Goal: Obtain resource: Download file/media

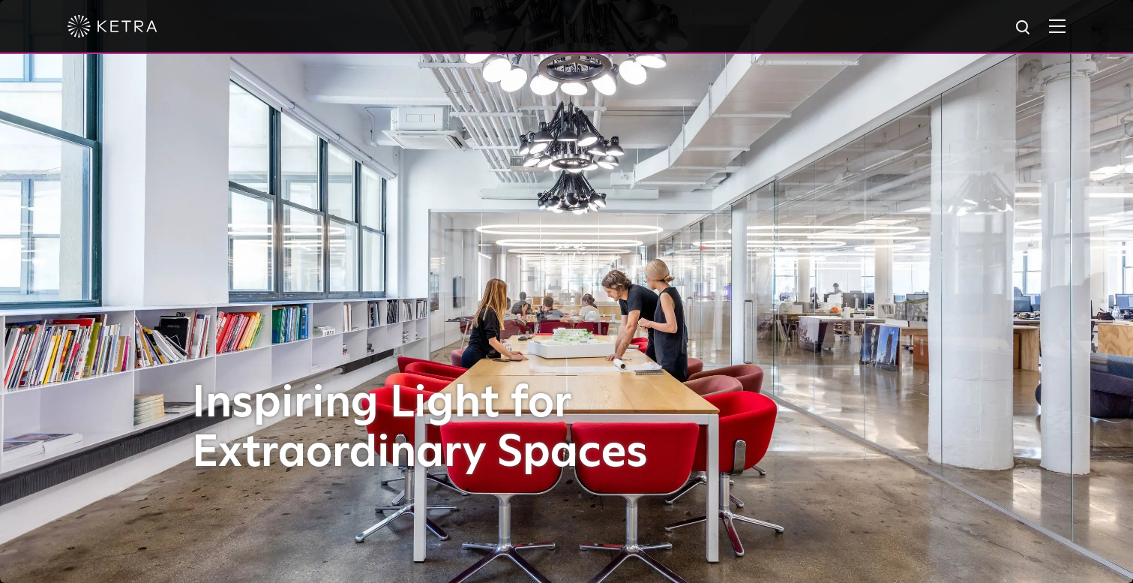
click at [1050, 34] on span at bounding box center [1057, 26] width 16 height 15
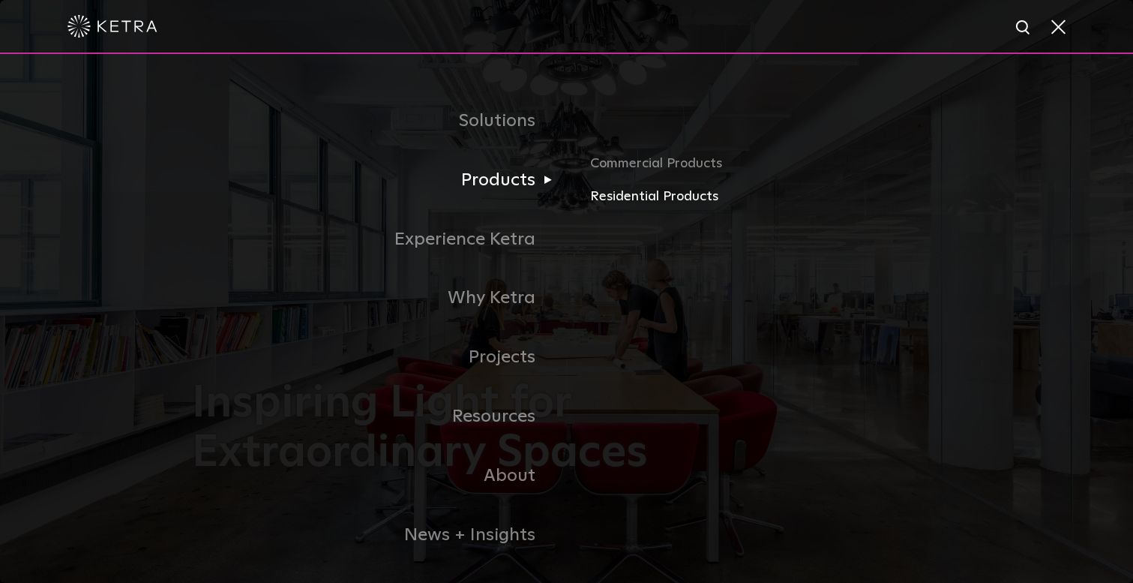
click at [647, 195] on link "Residential Products" at bounding box center [765, 197] width 351 height 22
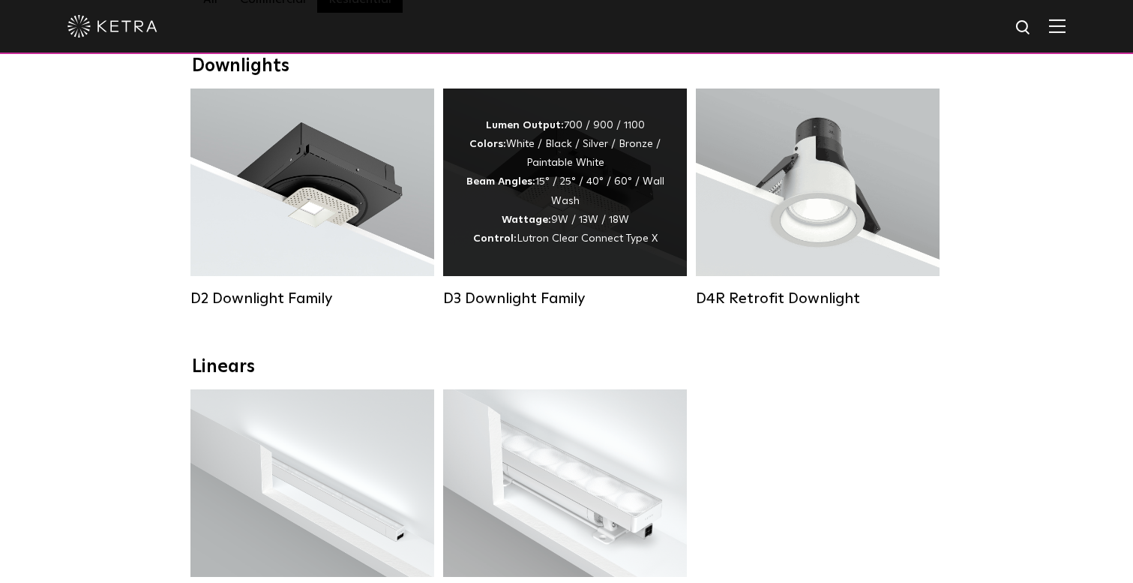
scroll to position [232, 0]
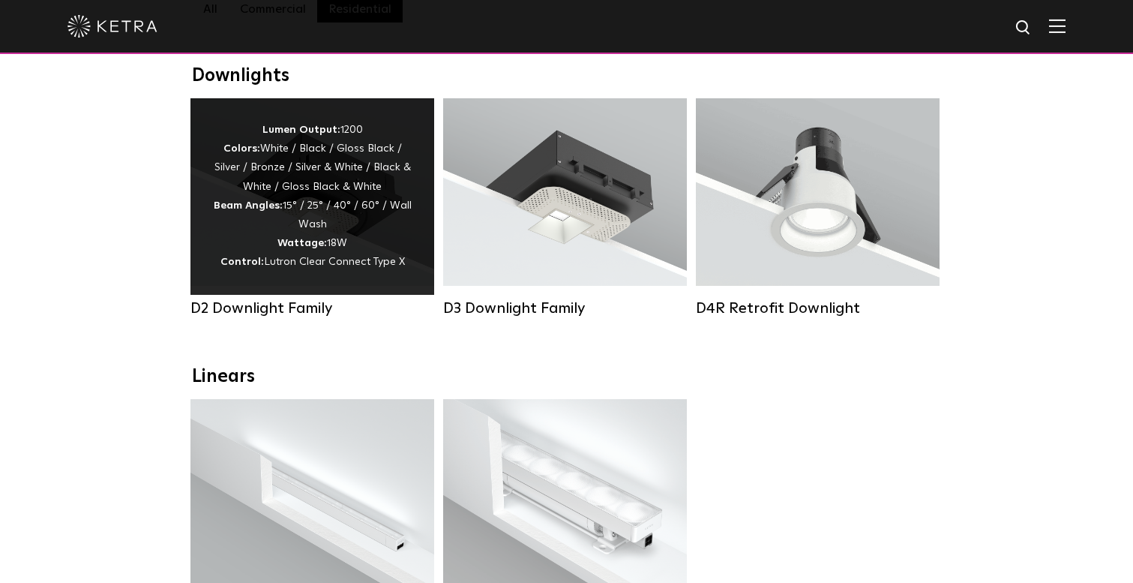
click at [307, 203] on div "Lumen Output: 1200 Colors: White / Black / Gloss Black / Silver / Bronze / Silv…" at bounding box center [312, 196] width 199 height 151
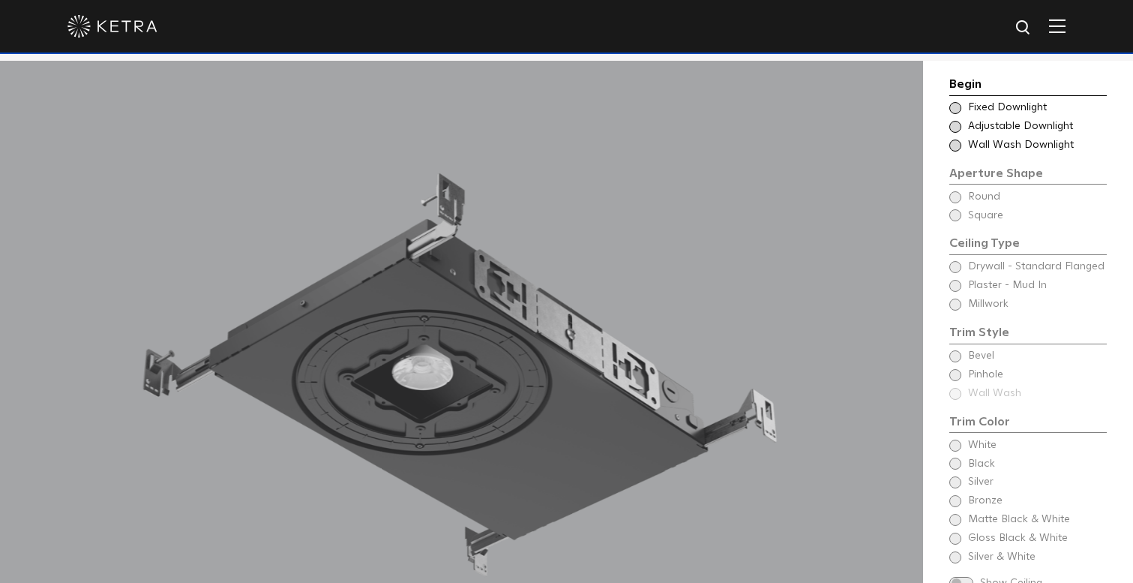
scroll to position [1255, 0]
click at [954, 106] on span at bounding box center [955, 108] width 12 height 12
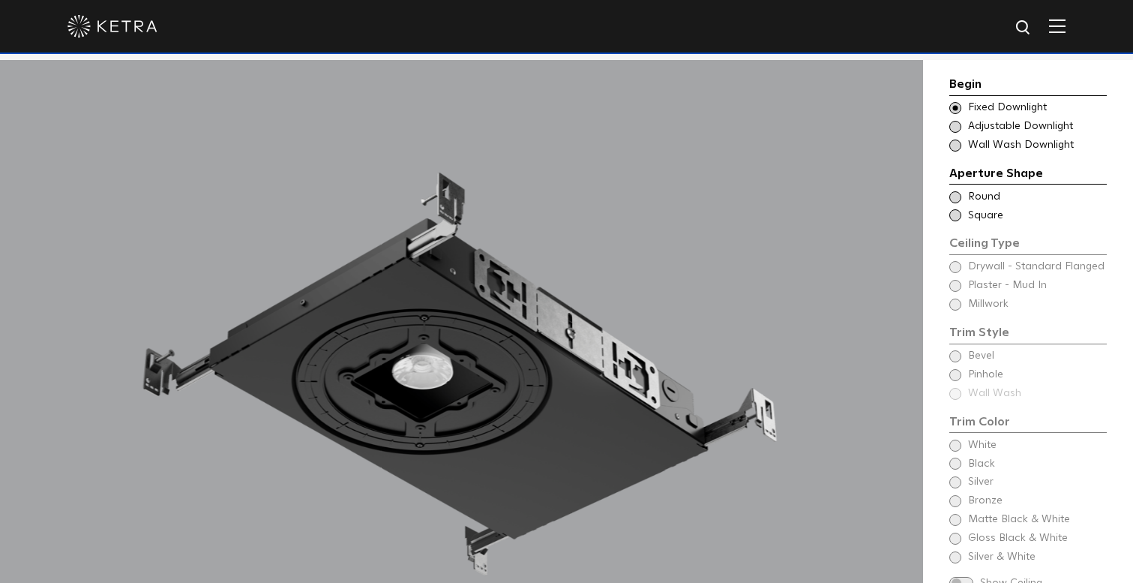
click at [954, 209] on span at bounding box center [955, 215] width 12 height 12
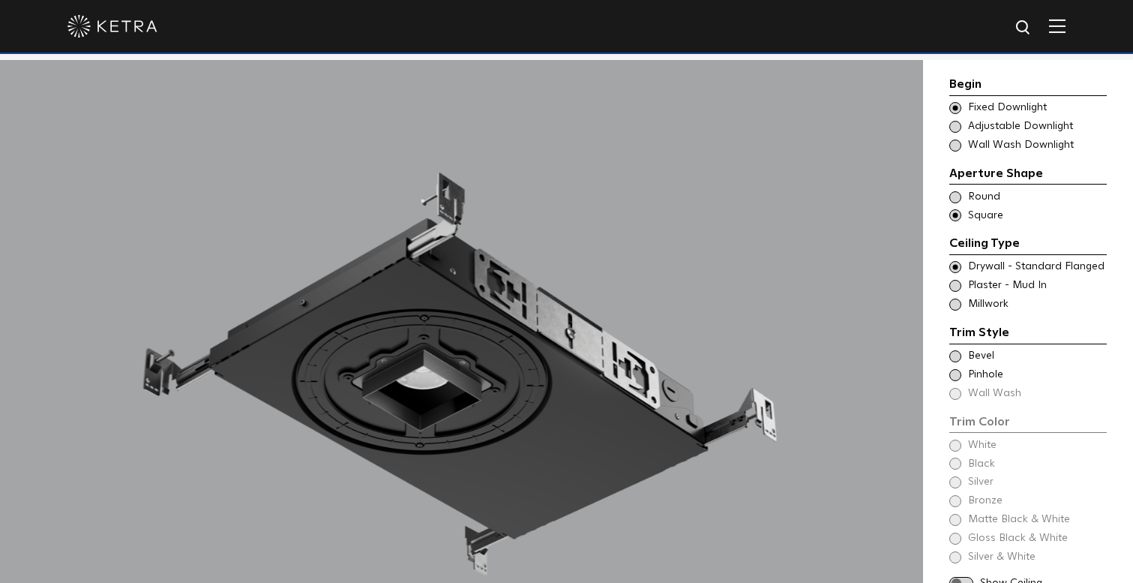
click at [955, 262] on span at bounding box center [955, 267] width 12 height 12
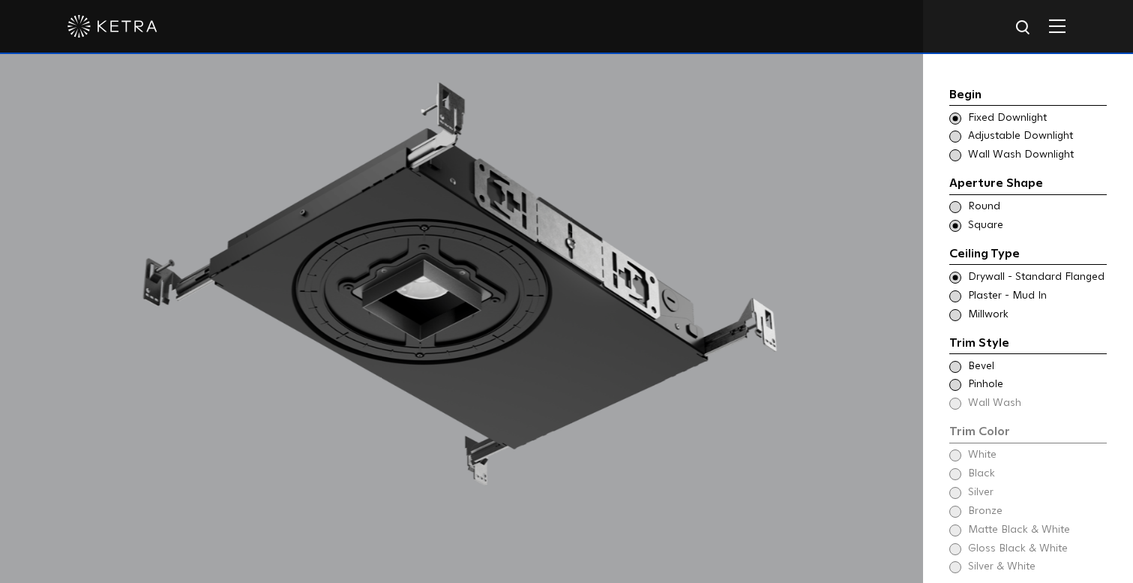
scroll to position [1375, 0]
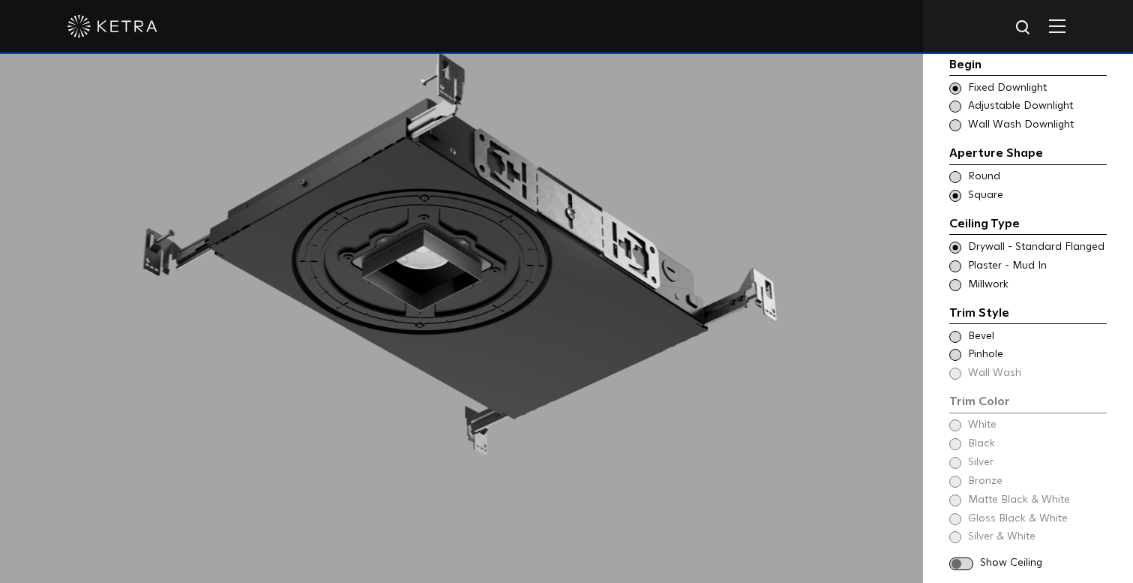
click at [955, 331] on span at bounding box center [955, 337] width 12 height 12
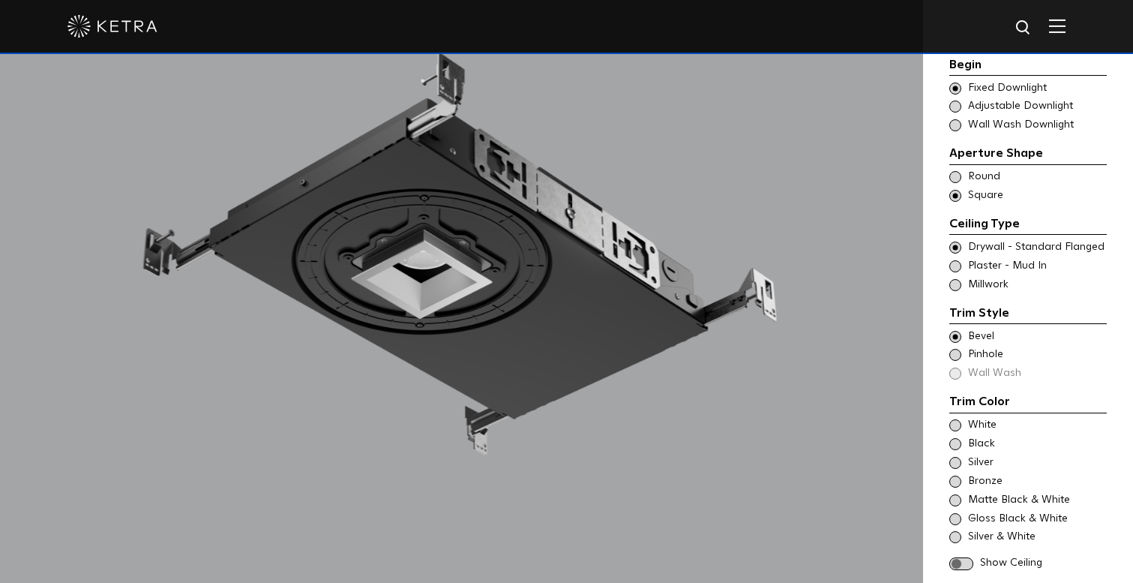
click at [955, 419] on span at bounding box center [955, 425] width 12 height 12
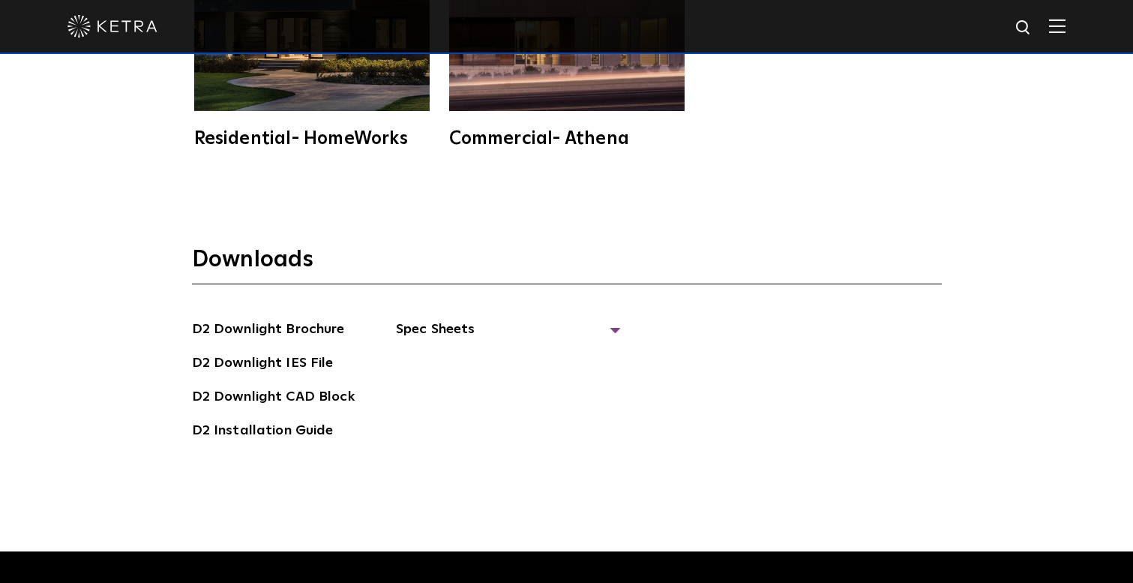
scroll to position [3935, 0]
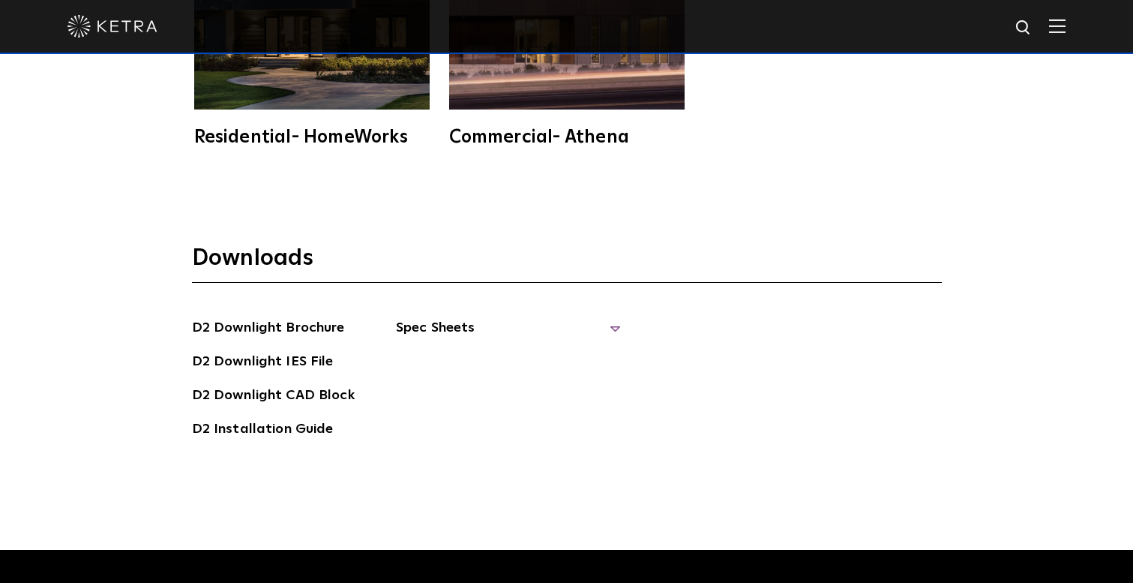
click at [613, 317] on span "Spec Sheets" at bounding box center [508, 333] width 225 height 33
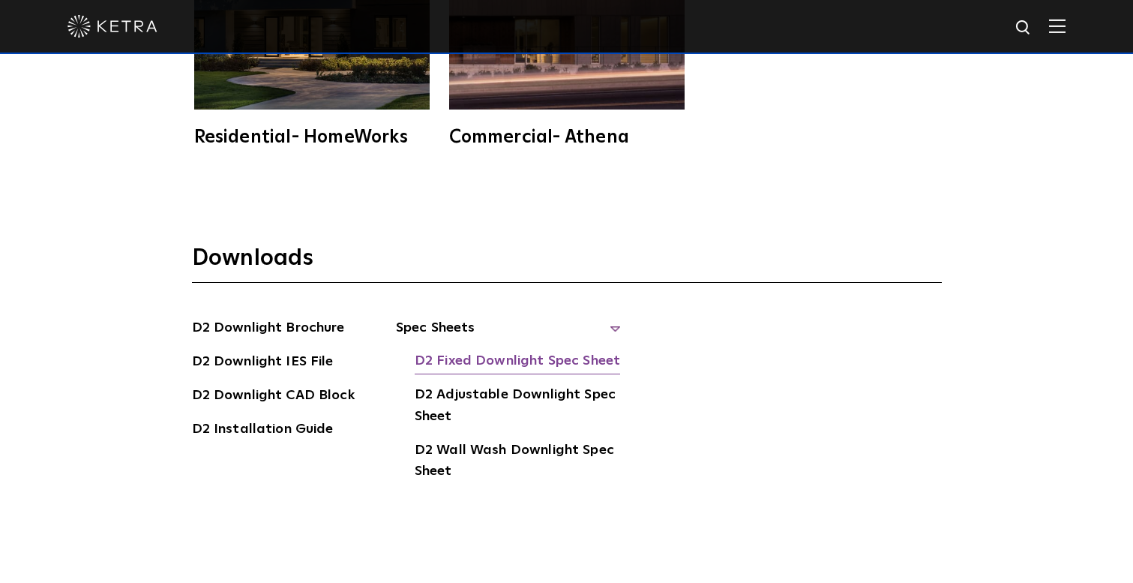
click at [515, 350] on link "D2 Fixed Downlight Spec Sheet" at bounding box center [517, 362] width 205 height 24
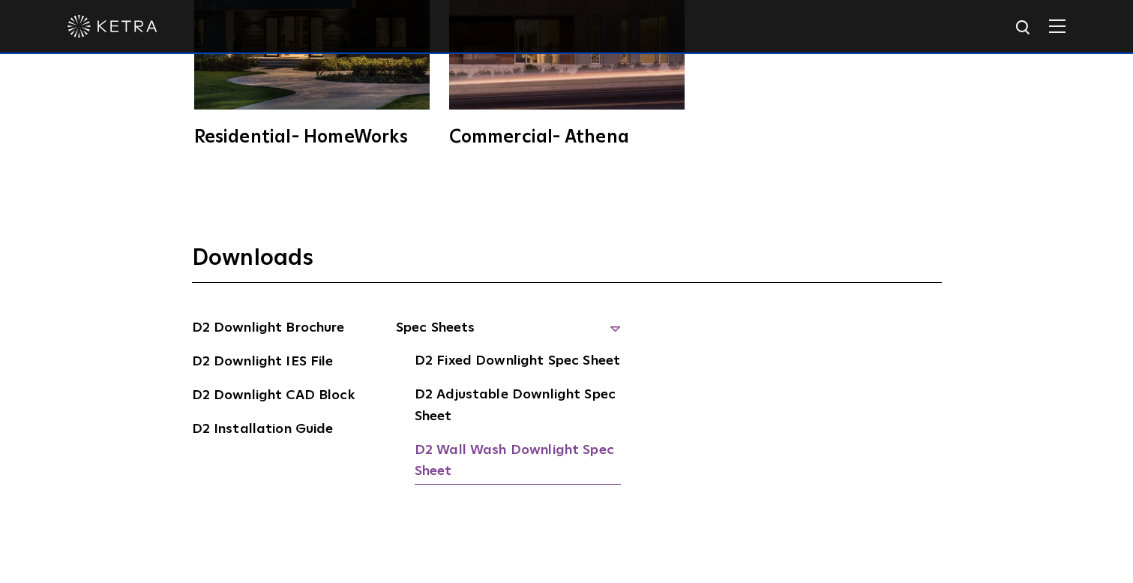
click at [505, 439] on link "D2 Wall Wash Downlight Spec Sheet" at bounding box center [518, 462] width 206 height 46
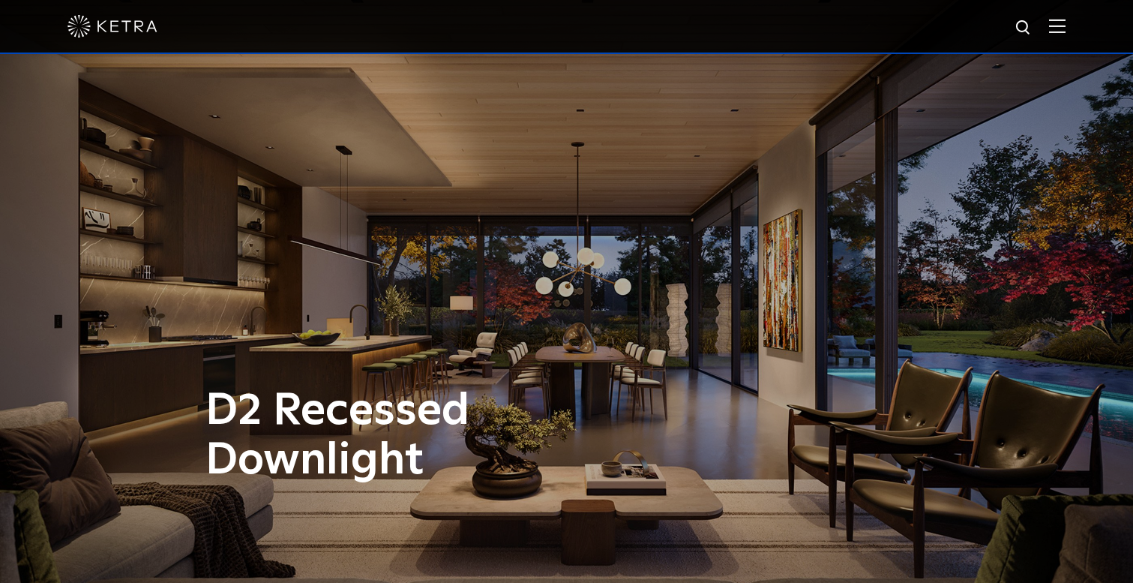
scroll to position [0, 0]
